Goal: Book appointment/travel/reservation

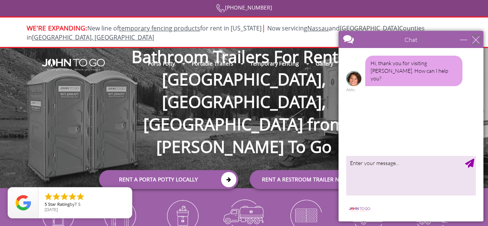
click at [476, 40] on div "close" at bounding box center [476, 40] width 8 height 8
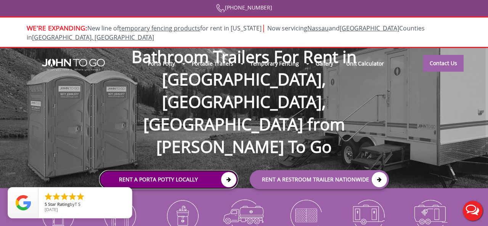
click at [191, 170] on link "Rent a Porta Potty Locally" at bounding box center [168, 179] width 139 height 19
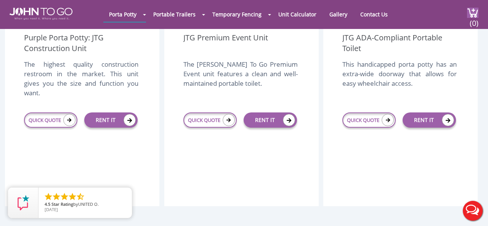
scroll to position [342, 0]
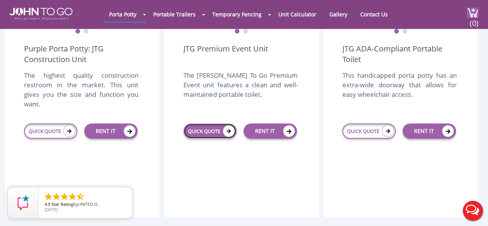
click at [208, 123] on link "QUICK QUOTE" at bounding box center [209, 130] width 53 height 15
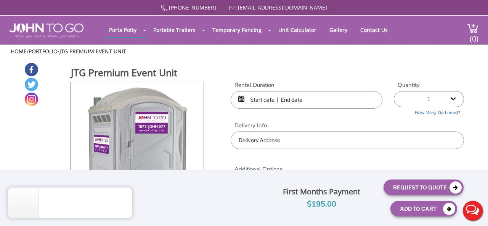
click at [263, 102] on input "text" at bounding box center [306, 100] width 152 height 18
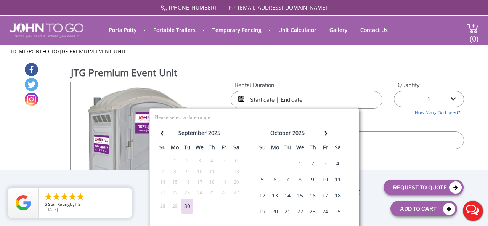
click at [262, 177] on div "5" at bounding box center [262, 179] width 12 height 15
click at [265, 181] on div "5" at bounding box center [262, 179] width 12 height 15
type input "[DATE] to [DATE]"
click at [372, 78] on div "JTG Premium Event Unit View feature & specs Download Pdf Product PDF Addon PDF …" at bounding box center [244, 171] width 440 height 219
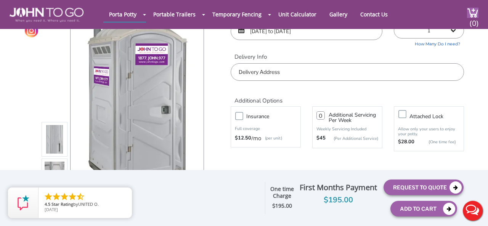
scroll to position [49, 0]
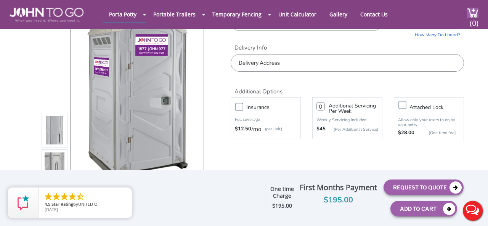
click at [262, 63] on input "text" at bounding box center [346, 63] width 233 height 18
click at [259, 55] on input "text" at bounding box center [346, 63] width 233 height 18
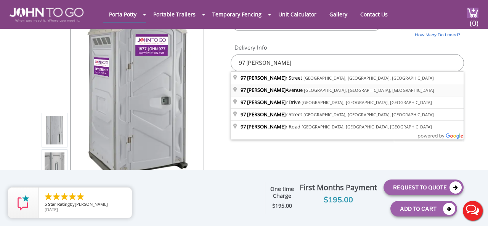
type input "[STREET_ADDRESS][PERSON_NAME]"
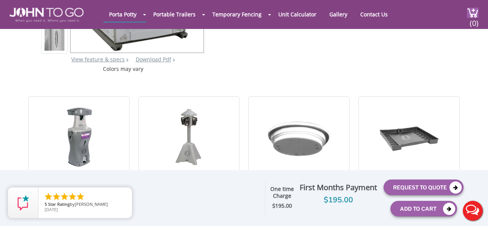
scroll to position [187, 0]
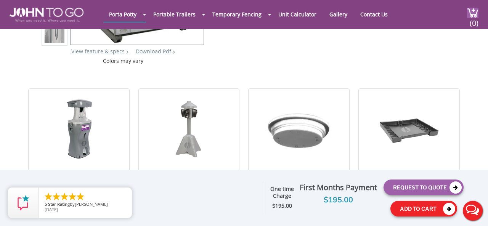
click at [418, 204] on button "Add To Cart" at bounding box center [423, 209] width 67 height 16
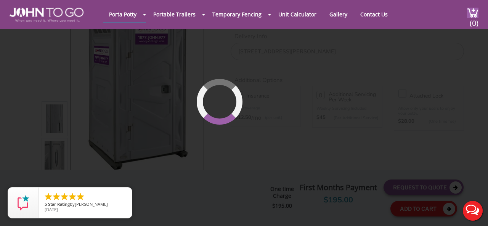
scroll to position [52, 0]
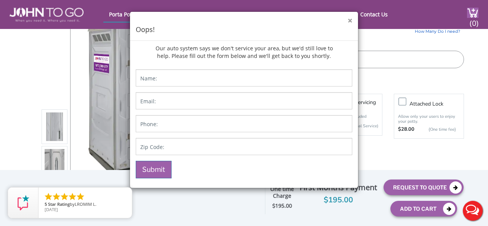
click at [350, 22] on button "×" at bounding box center [349, 21] width 5 height 8
